Goal: Transaction & Acquisition: Purchase product/service

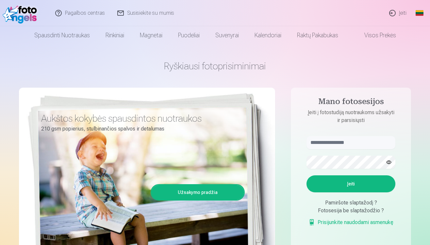
click at [399, 10] on link "Įeiti" at bounding box center [398, 13] width 30 height 26
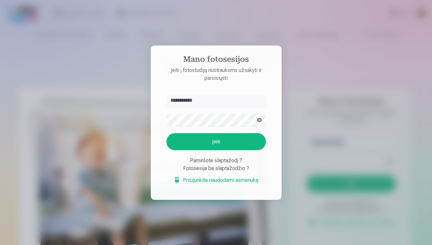
type input "**********"
click at [259, 119] on button "button" at bounding box center [259, 120] width 12 height 12
click at [197, 140] on button "Įeiti" at bounding box center [215, 141] width 99 height 17
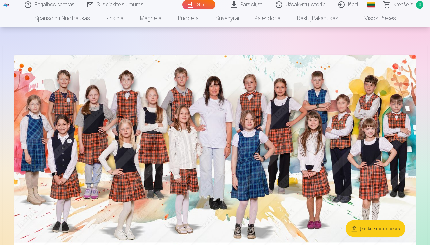
scroll to position [20, 0]
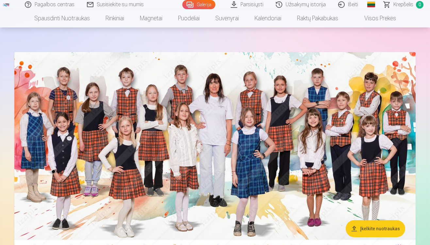
click at [206, 120] on img at bounding box center [214, 154] width 401 height 205
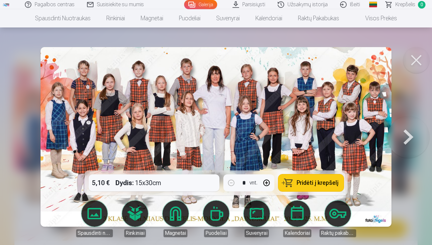
click at [416, 59] on button at bounding box center [416, 60] width 26 height 26
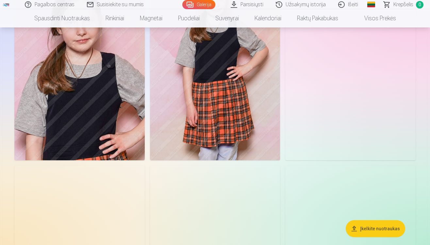
scroll to position [1116, 0]
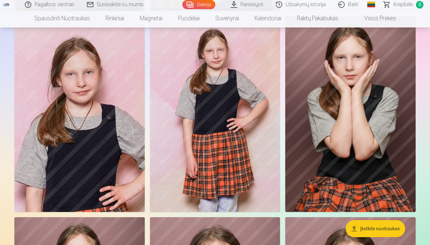
click at [249, 3] on link "Parsisiųsti" at bounding box center [247, 4] width 45 height 9
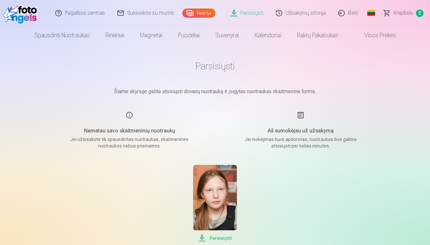
click at [210, 11] on link "Galerija" at bounding box center [198, 12] width 33 height 9
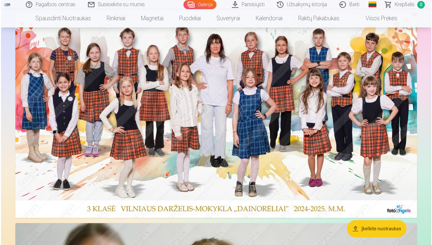
scroll to position [62, 0]
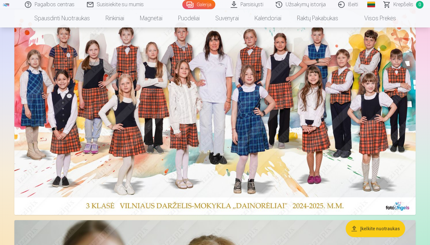
click at [181, 83] on img at bounding box center [214, 111] width 401 height 205
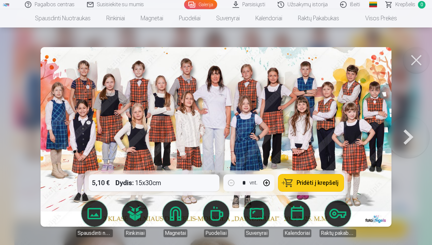
click at [167, 182] on div "5,10 € Dydis : 15x30cm * vnt. Pridėti į krepšelį" at bounding box center [216, 182] width 263 height 25
click at [157, 183] on div "5,10 € Dydis : 15x30cm * vnt. Pridėti į krepšelį" at bounding box center [216, 182] width 263 height 25
click at [155, 184] on div "5,10 € Dydis : 15x30cm * vnt. Pridėti į krepšelį" at bounding box center [216, 182] width 263 height 25
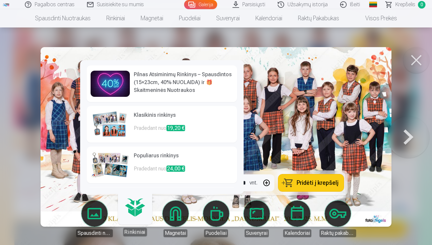
click at [133, 213] on link "Rinkiniai" at bounding box center [135, 216] width 40 height 40
click at [176, 81] on h6 "Pilnas Atsiminimų Rinkinys – Spausdintos (15×23cm, 40% NUOLAIDA) ir 🎁 Skaitmeni…" at bounding box center [183, 83] width 99 height 24
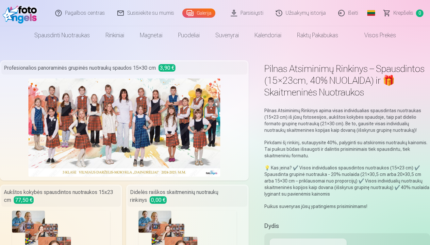
click at [202, 12] on link "Galerija" at bounding box center [198, 12] width 33 height 9
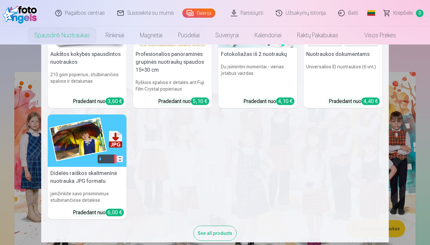
scroll to position [57, 0]
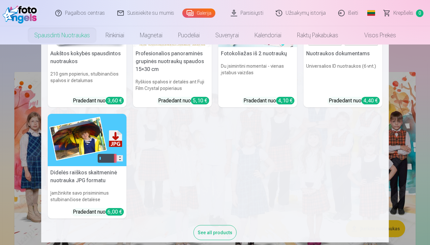
click at [91, 177] on h5 "Didelės raiškos skaitmeninė nuotrauka JPG formatu" at bounding box center [87, 176] width 79 height 21
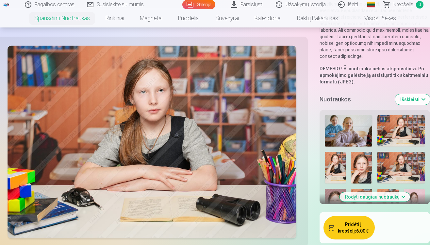
scroll to position [173, 0]
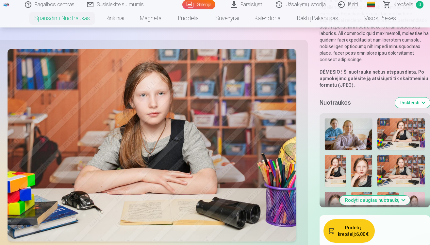
click at [398, 127] on img at bounding box center [401, 134] width 47 height 32
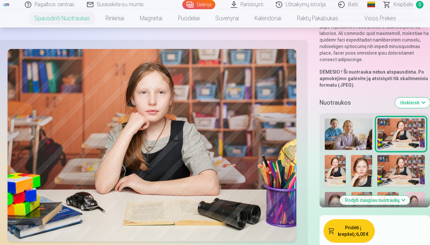
click at [359, 164] on img at bounding box center [361, 171] width 21 height 32
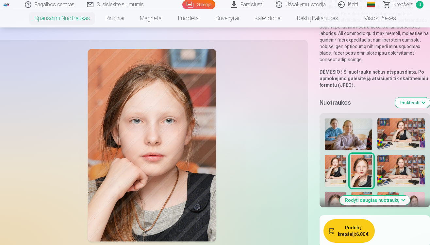
click at [390, 130] on img at bounding box center [401, 134] width 47 height 32
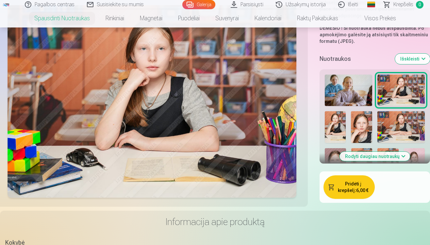
scroll to position [225, 0]
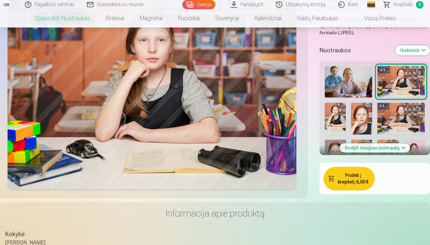
click at [413, 45] on button "Išskleisti" at bounding box center [412, 50] width 35 height 10
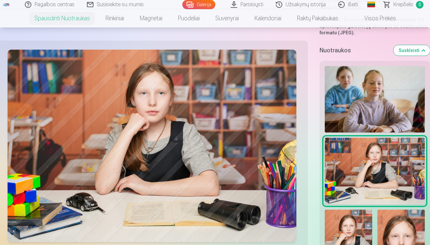
click at [370, 91] on img at bounding box center [375, 99] width 100 height 67
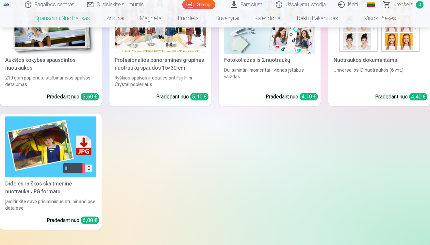
scroll to position [2162, 0]
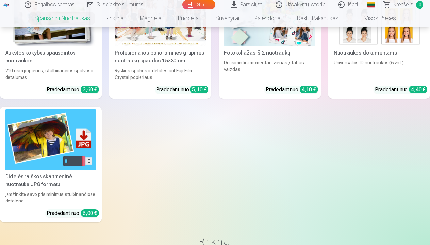
click at [29, 173] on div "Didelės raiškos skaitmeninė nuotrauka JPG formatu" at bounding box center [51, 181] width 96 height 16
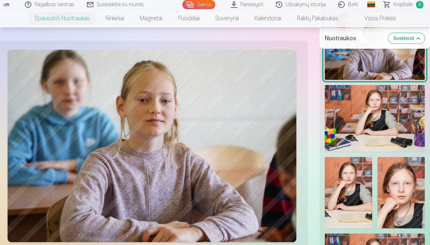
scroll to position [282, 0]
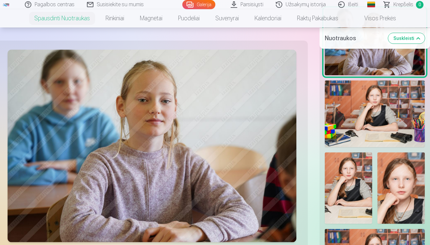
click at [379, 107] on img at bounding box center [375, 113] width 100 height 67
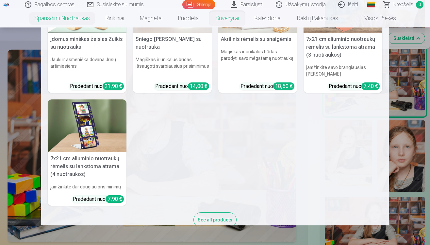
scroll to position [187, 0]
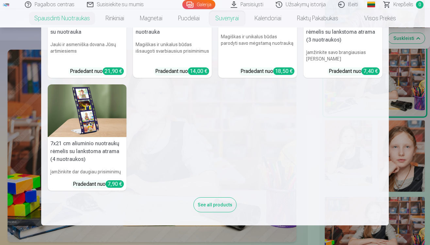
click at [215, 201] on div "See all products" at bounding box center [215, 204] width 43 height 15
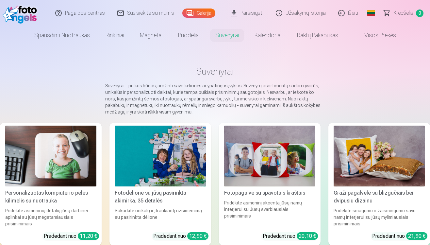
click at [201, 13] on link "Galerija" at bounding box center [198, 12] width 33 height 9
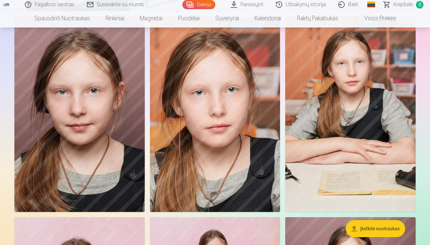
scroll to position [918, 0]
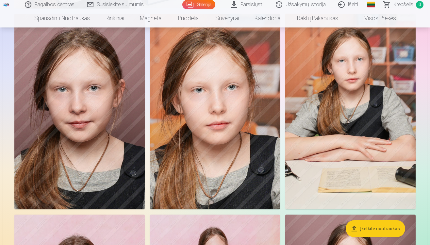
click at [250, 4] on link "Parsisiųsti" at bounding box center [247, 4] width 45 height 9
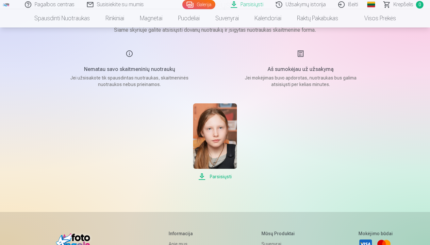
scroll to position [102, 0]
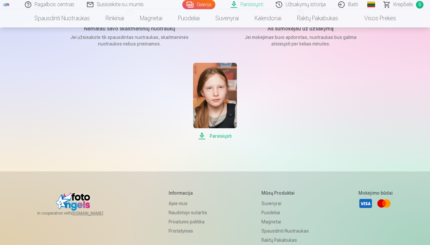
click at [215, 136] on span "Parsisiųsti" at bounding box center [214, 136] width 43 height 8
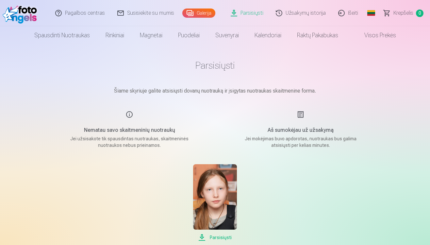
scroll to position [0, 0]
click at [200, 11] on link "Galerija" at bounding box center [198, 12] width 33 height 9
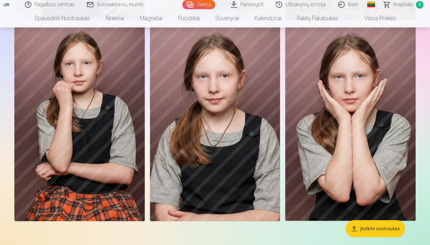
scroll to position [1305, 0]
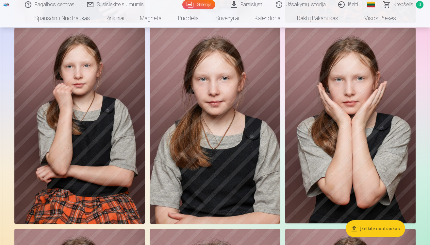
click at [199, 132] on img at bounding box center [215, 125] width 130 height 195
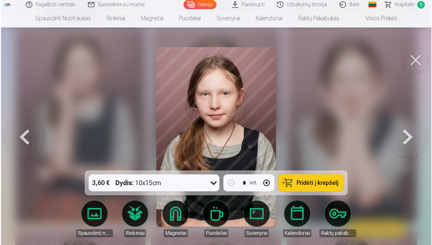
scroll to position [1310, 0]
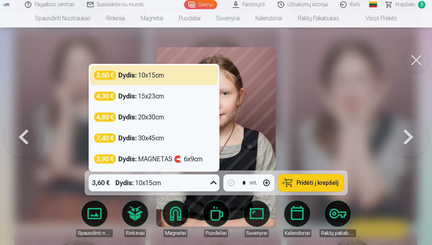
click at [213, 181] on icon at bounding box center [213, 183] width 10 height 10
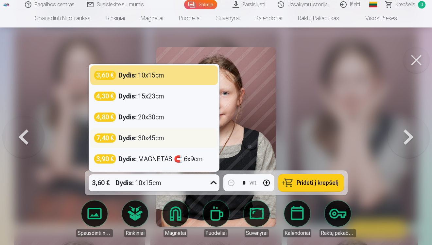
click at [163, 138] on div "Dydis : 30x45cm" at bounding box center [141, 137] width 46 height 9
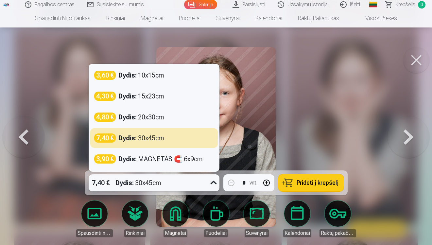
click at [204, 181] on div "7,40 € Dydis : 30x45cm" at bounding box center [148, 182] width 118 height 17
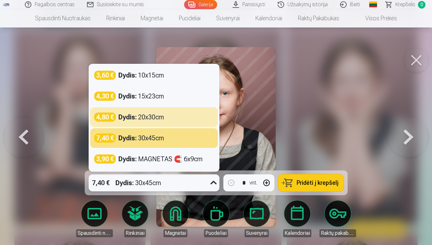
click at [298, 92] on div at bounding box center [216, 122] width 432 height 245
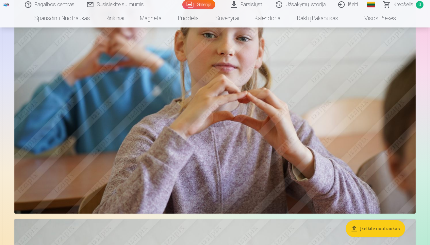
scroll to position [2262, 0]
